Goal: Share content: Share content

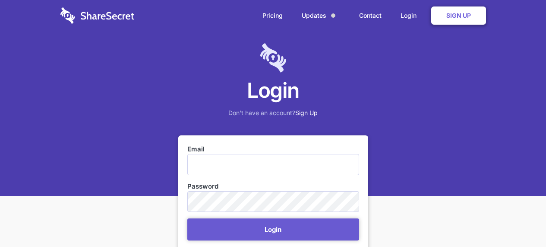
scroll to position [173, 0]
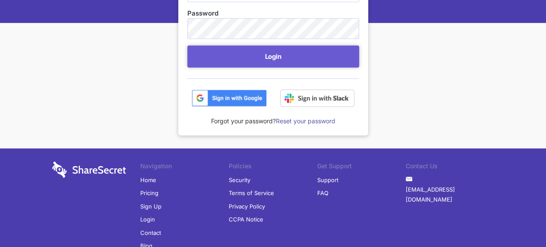
click at [219, 95] on img at bounding box center [229, 97] width 75 height 17
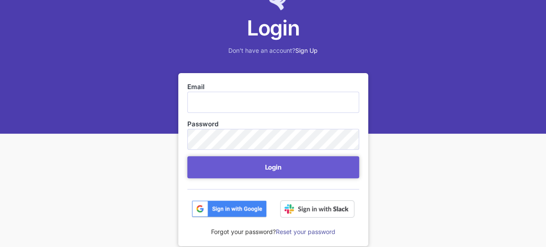
scroll to position [57, 0]
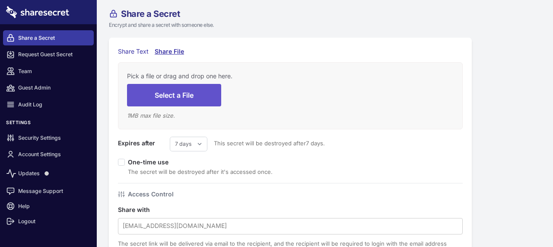
select select "7"
click at [170, 95] on button "Select a File" at bounding box center [174, 95] width 94 height 22
type input "C:\fakepath\A COURT SUMMON DEMAND DOCUMENT.html"
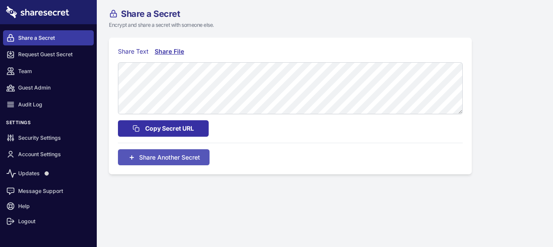
click at [161, 127] on span "Copy Secret URL" at bounding box center [169, 129] width 49 height 10
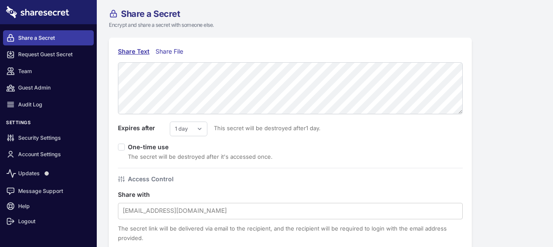
click at [166, 51] on div "Share File" at bounding box center [171, 52] width 32 height 10
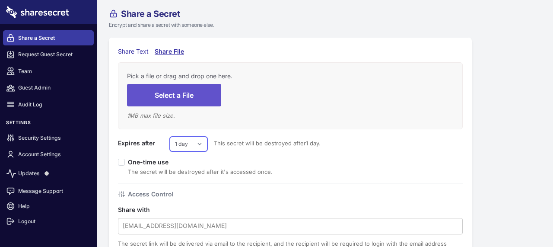
click at [195, 146] on select "1 day 2 days 3 days 4 days 5 days 6 days 7 days" at bounding box center [189, 143] width 38 height 15
select select "7"
click at [170, 136] on select "1 day 2 days 3 days 4 days 5 days 6 days 7 days" at bounding box center [189, 143] width 38 height 15
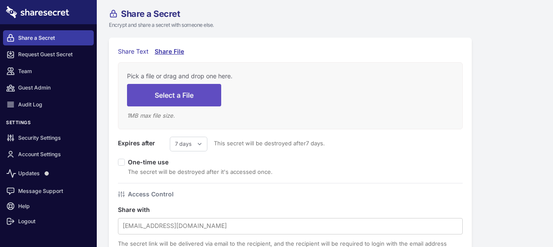
click at [169, 91] on button "Select a File" at bounding box center [174, 95] width 94 height 22
type input "C:\fakepath\A COURT SUMMON DEMAND DOCUMENT.html"
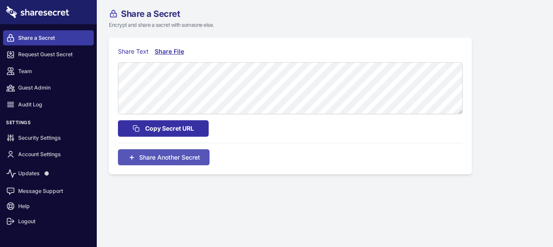
click at [162, 129] on span "Copy Secret URL" at bounding box center [169, 129] width 49 height 10
